Goal: Task Accomplishment & Management: Complete application form

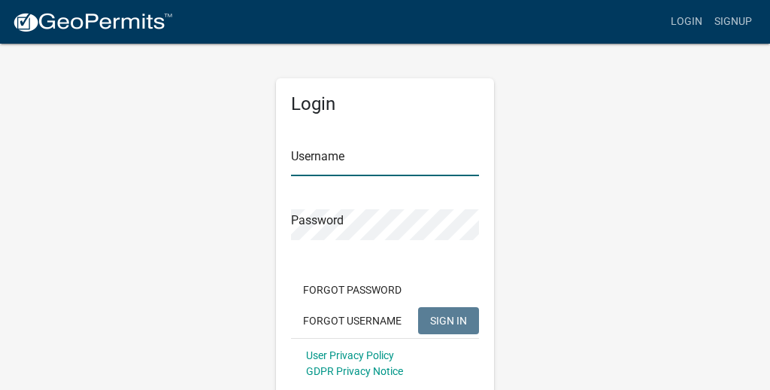
type input "Tammymburke"
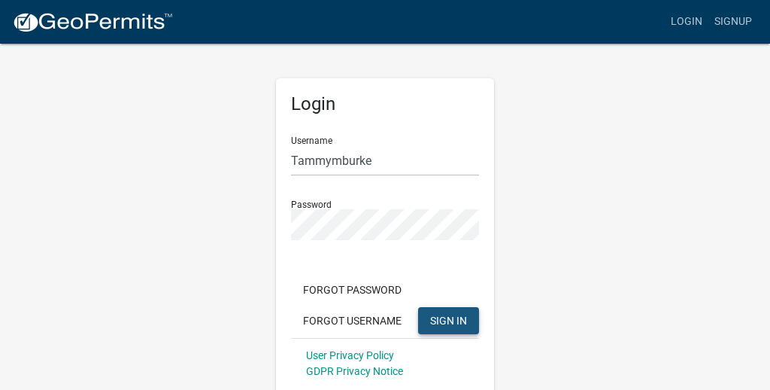
click at [446, 309] on button "SIGN IN" at bounding box center [448, 320] width 61 height 27
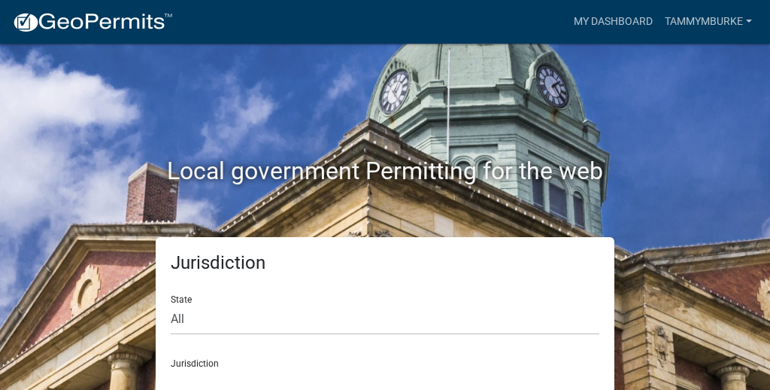
scroll to position [37, 0]
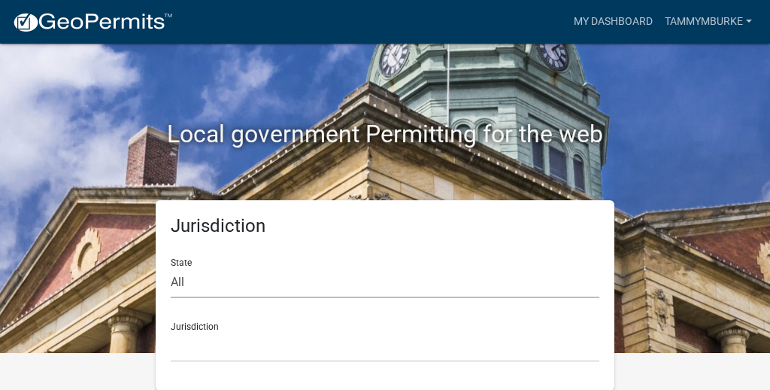
click at [192, 288] on select "All [US_STATE] [US_STATE] [US_STATE] [US_STATE] [US_STATE] [US_STATE] [US_STATE…" at bounding box center [385, 282] width 429 height 31
select select "[US_STATE]"
click at [171, 267] on select "All [US_STATE] [US_STATE] [US_STATE] [US_STATE] [US_STATE] [US_STATE] [US_STATE…" at bounding box center [385, 282] width 429 height 31
click at [205, 342] on select "City of [GEOGRAPHIC_DATA], [US_STATE] City of [GEOGRAPHIC_DATA], [US_STATE] Cit…" at bounding box center [385, 346] width 429 height 31
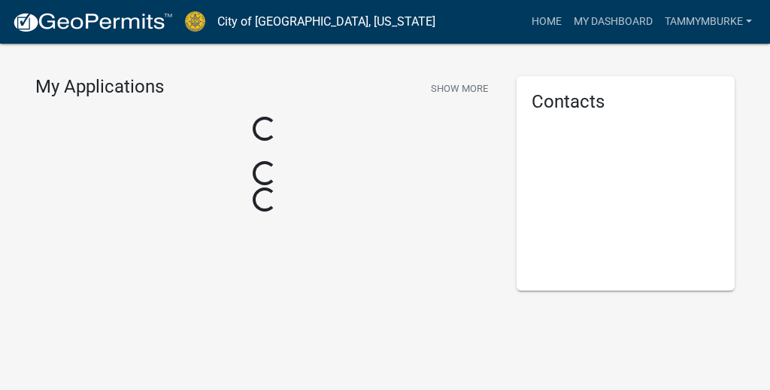
scroll to position [37, 0]
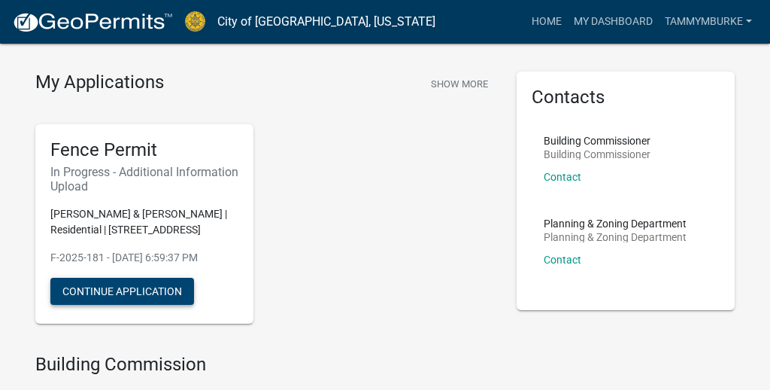
click at [103, 285] on button "Continue Application" at bounding box center [122, 291] width 144 height 27
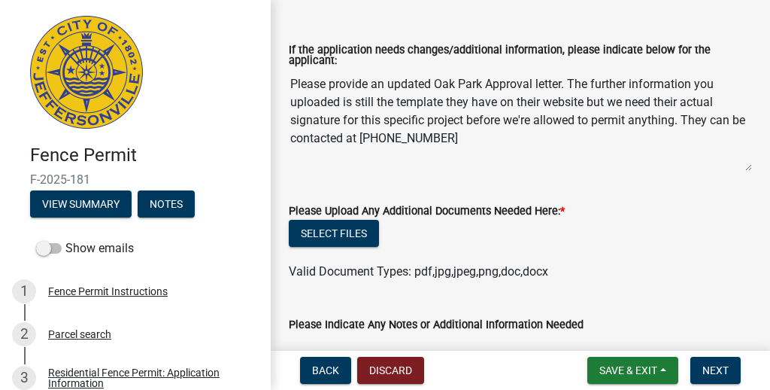
scroll to position [139, 0]
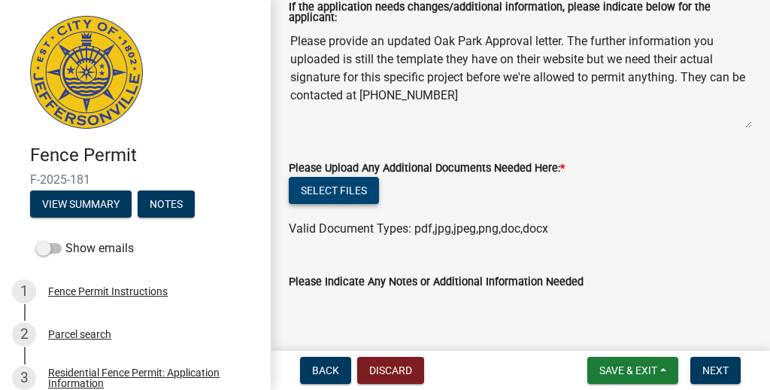
click at [325, 184] on button "Select files" at bounding box center [334, 190] width 90 height 27
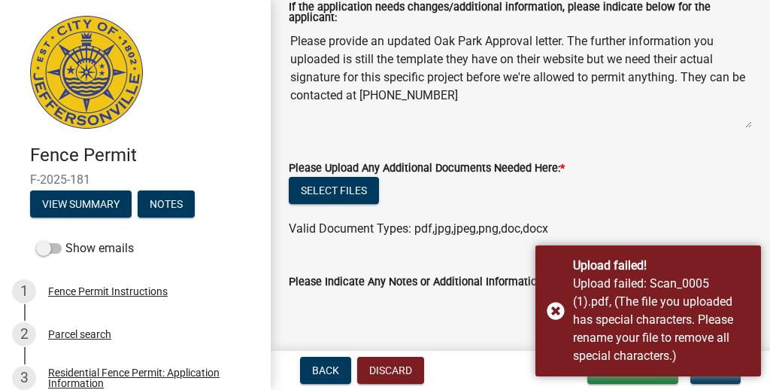
click at [455, 315] on textarea "Please Indicate Any Notes or Additional Information Needed" at bounding box center [520, 325] width 463 height 71
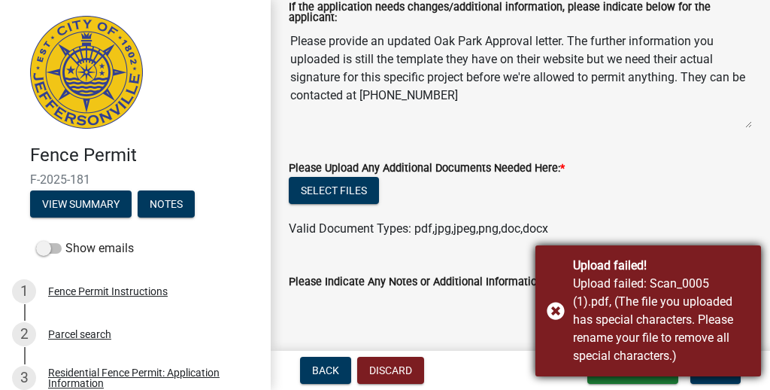
click at [554, 310] on div "Upload failed! Upload failed: Scan_0005 (1).pdf, (The file you uploaded has spe…" at bounding box center [649, 310] width 226 height 131
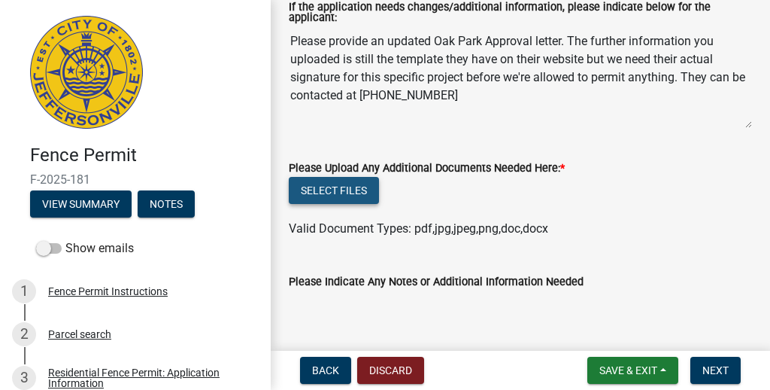
click at [321, 177] on button "Select files" at bounding box center [334, 190] width 90 height 27
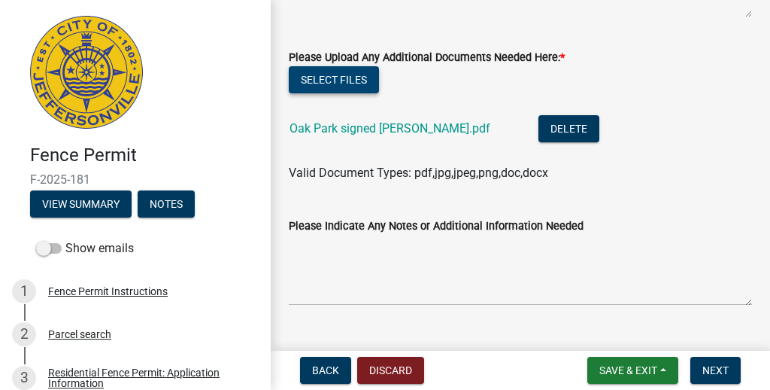
scroll to position [275, 0]
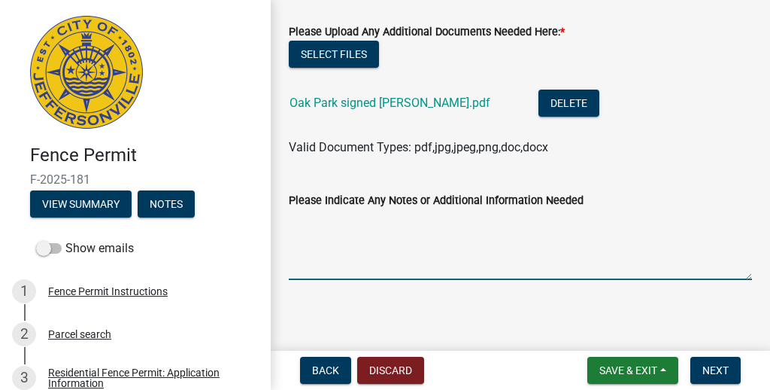
click at [340, 263] on textarea "Please Indicate Any Notes or Additional Information Needed" at bounding box center [520, 244] width 463 height 71
click at [306, 254] on textarea "Please Indicate Any Notes or Additional Information Needed" at bounding box center [520, 244] width 463 height 71
click at [302, 218] on textarea "Ths form is signed." at bounding box center [520, 244] width 463 height 71
click at [444, 217] on textarea "This form is signed." at bounding box center [520, 244] width 463 height 71
type textarea "This form is signed."
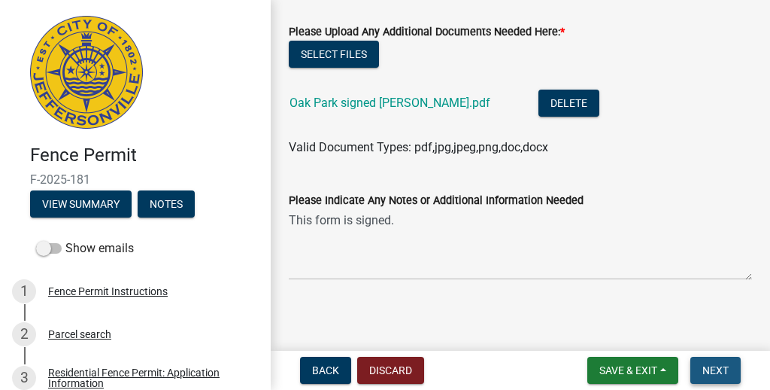
click at [722, 373] on span "Next" at bounding box center [716, 370] width 26 height 12
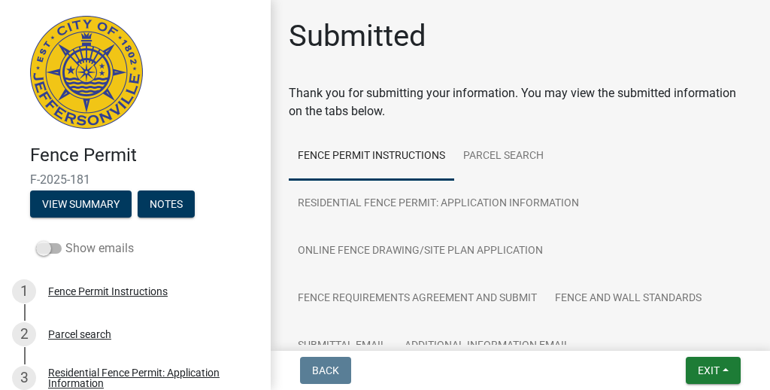
click at [48, 248] on span at bounding box center [49, 248] width 26 height 11
click at [65, 239] on input "Show emails" at bounding box center [65, 239] width 0 height 0
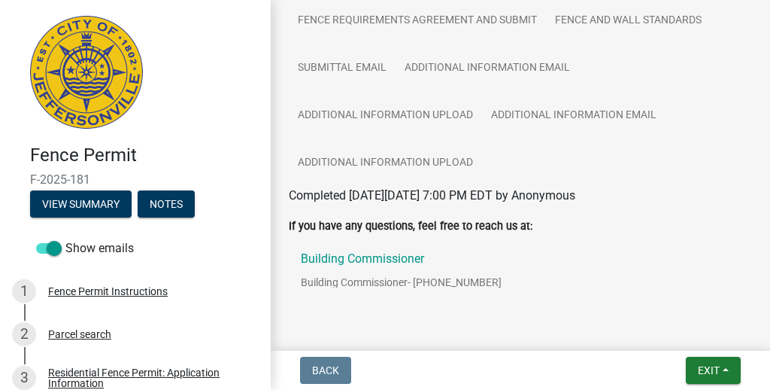
scroll to position [421, 0]
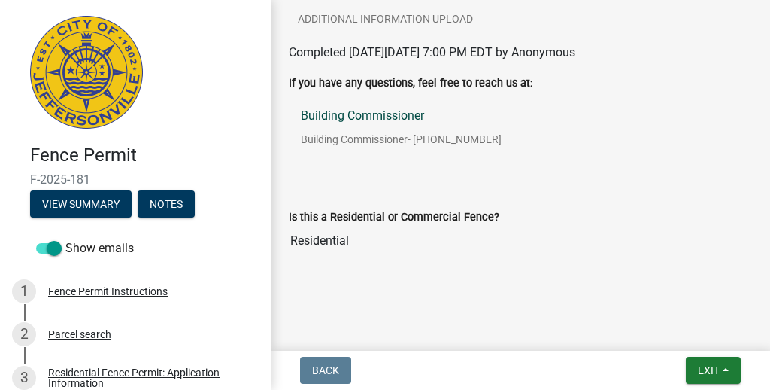
click at [340, 116] on p "Building Commissioner" at bounding box center [401, 116] width 201 height 12
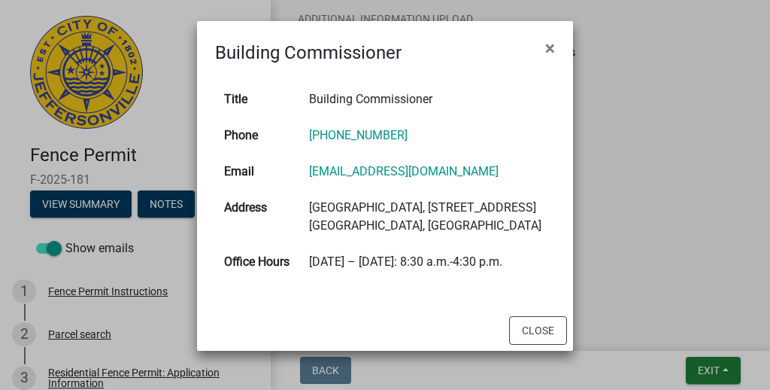
click at [664, 219] on ngb-modal-window "Building Commissioner × Title Building Commissioner Phone [PHONE_NUMBER] Email …" at bounding box center [385, 195] width 770 height 390
click at [549, 47] on span "×" at bounding box center [550, 48] width 10 height 21
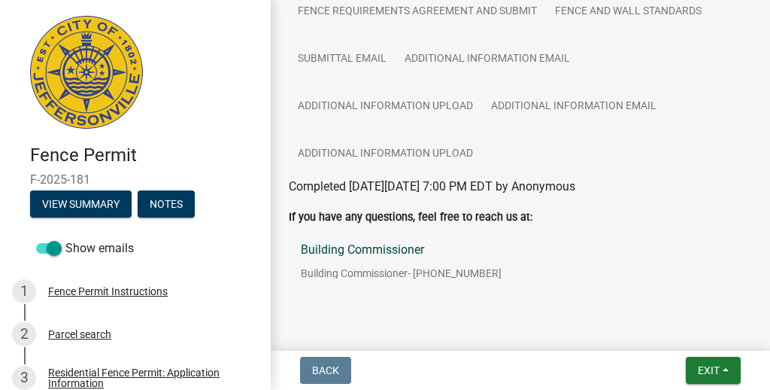
scroll to position [0, 0]
